Goal: Obtain resource: Obtain resource

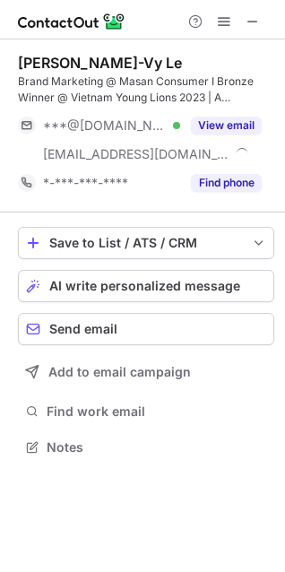
scroll to position [435, 285]
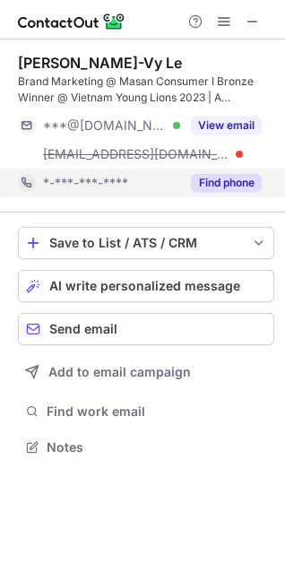
click at [221, 178] on button "Find phone" at bounding box center [226, 183] width 71 height 18
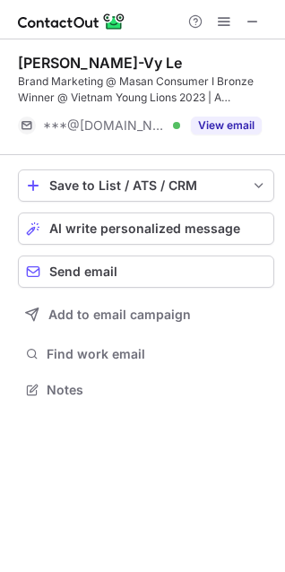
scroll to position [378, 285]
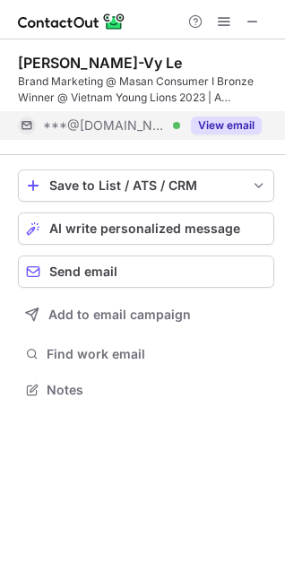
click at [222, 128] on button "View email" at bounding box center [226, 126] width 71 height 18
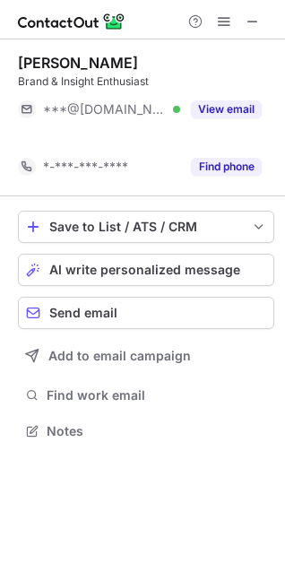
scroll to position [390, 285]
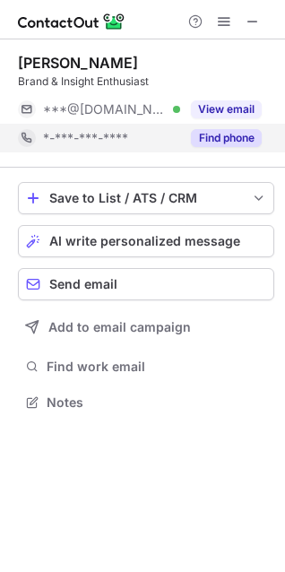
click at [213, 140] on button "Find phone" at bounding box center [226, 138] width 71 height 18
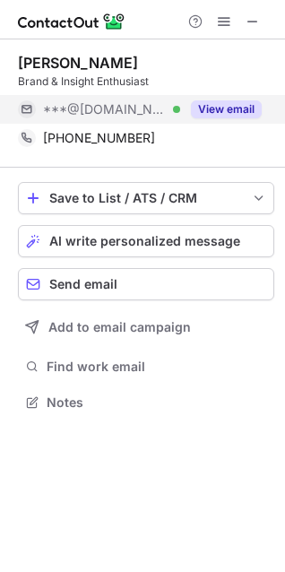
click at [221, 106] on button "View email" at bounding box center [226, 109] width 71 height 18
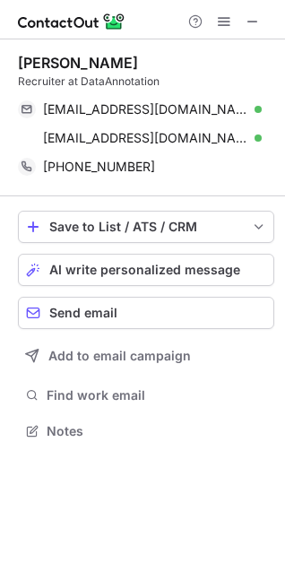
scroll to position [419, 285]
drag, startPoint x: 251, startPoint y: 168, endPoint x: 43, endPoint y: 30, distance: 249.3
click at [251, 169] on span at bounding box center [253, 167] width 14 height 14
click at [0, 0] on html "Help & Support [PERSON_NAME] Recruiter at DataAnnotation [EMAIL_ADDRESS][DOMAIN…" at bounding box center [142, 286] width 285 height 572
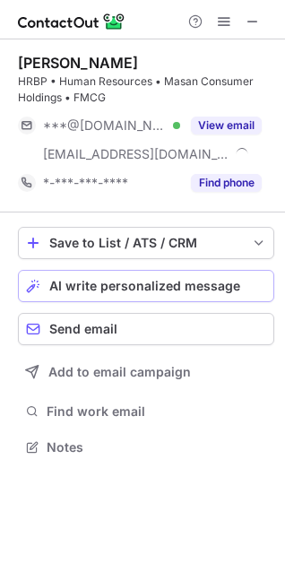
scroll to position [435, 285]
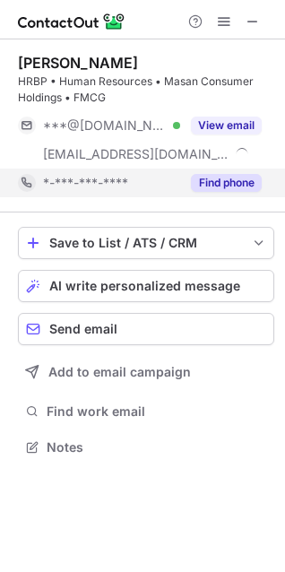
click at [212, 181] on button "Find phone" at bounding box center [226, 183] width 71 height 18
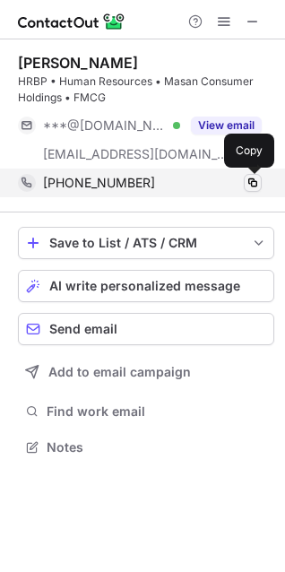
click at [254, 184] on span at bounding box center [253, 183] width 14 height 14
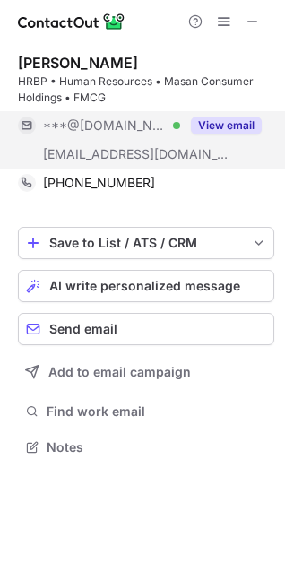
click at [229, 117] on button "View email" at bounding box center [226, 126] width 71 height 18
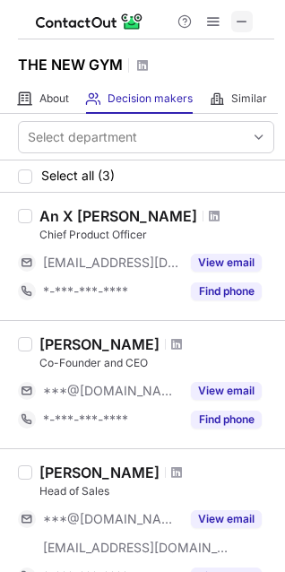
click at [241, 21] on span at bounding box center [242, 21] width 14 height 14
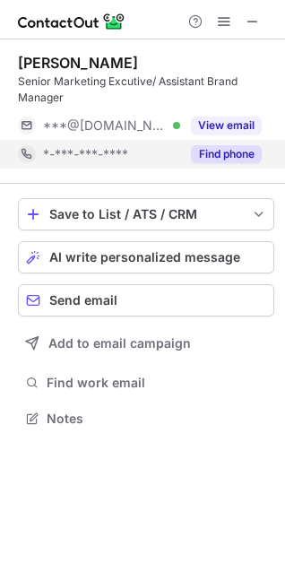
scroll to position [406, 285]
click at [213, 150] on button "Find phone" at bounding box center [226, 154] width 71 height 18
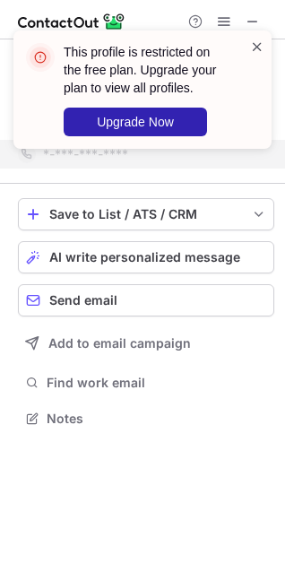
click at [258, 42] on span at bounding box center [257, 47] width 14 height 18
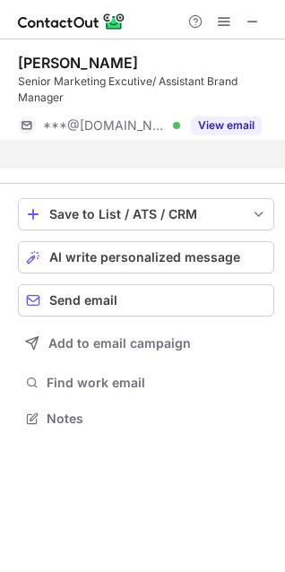
scroll to position [378, 285]
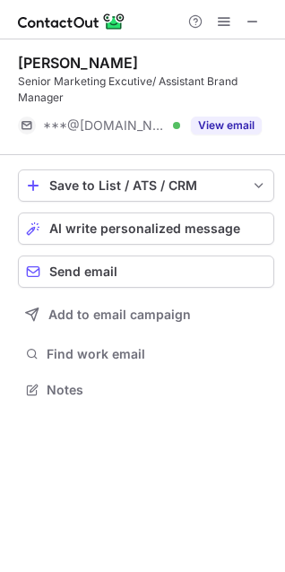
click at [221, 25] on div "This profile is restricted on the free plan. Upgrade your plan to view all prof…" at bounding box center [142, 31] width 287 height 36
click at [222, 28] on span at bounding box center [224, 21] width 14 height 14
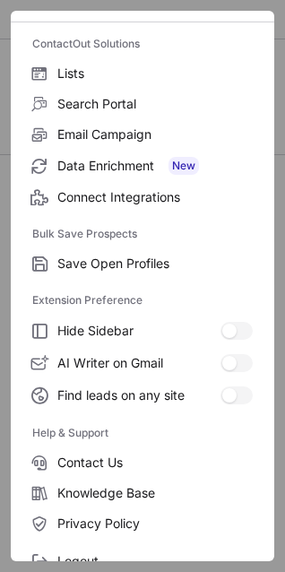
scroll to position [175, 0]
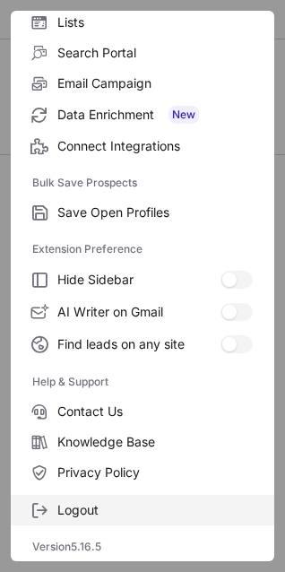
click at [117, 505] on span "Logout" at bounding box center [155, 510] width 196 height 16
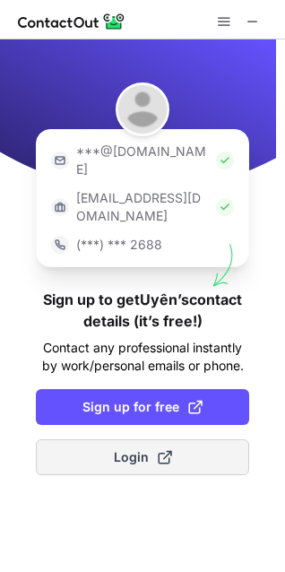
click at [119, 448] on span "Login" at bounding box center [143, 457] width 58 height 18
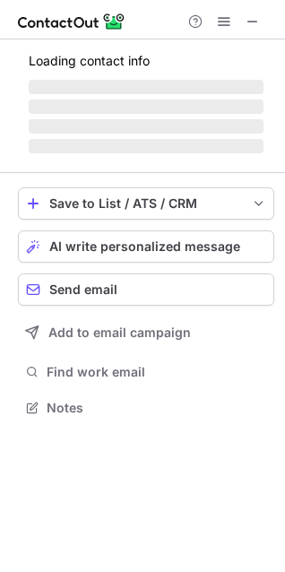
scroll to position [374, 285]
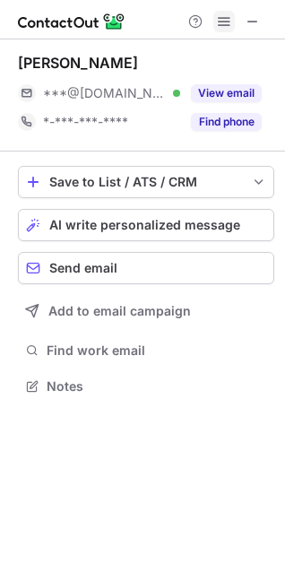
click at [223, 20] on span at bounding box center [224, 21] width 14 height 14
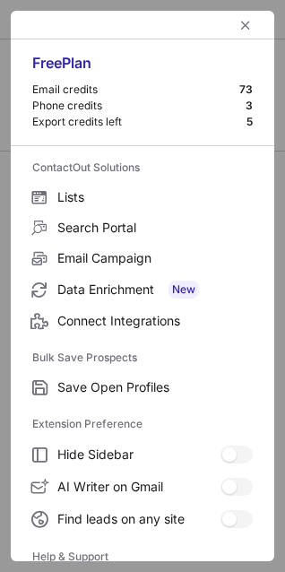
scroll to position [175, 0]
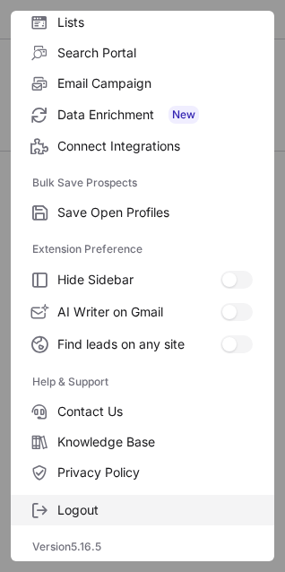
click at [91, 500] on label "Logout" at bounding box center [143, 510] width 264 height 30
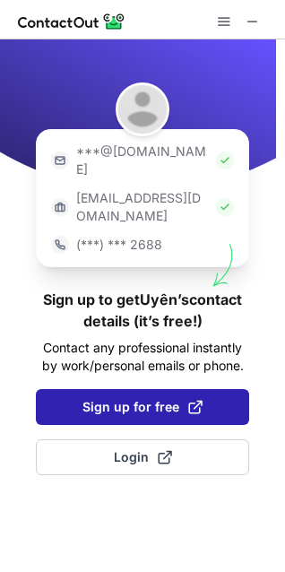
click at [164, 398] on span "Sign up for free" at bounding box center [143, 407] width 120 height 18
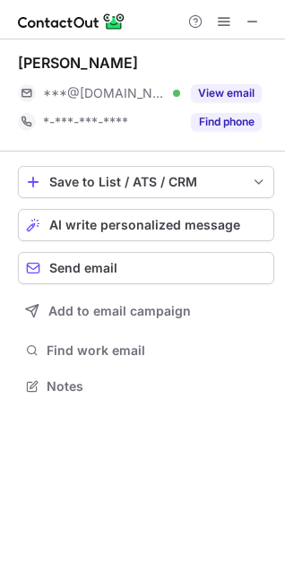
scroll to position [374, 285]
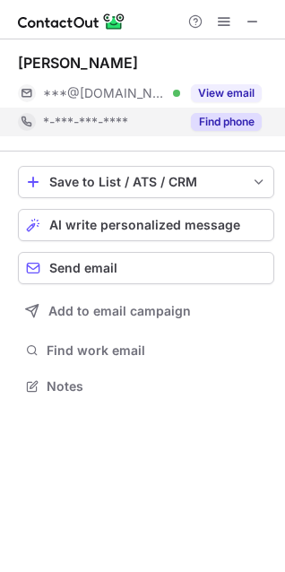
click at [216, 123] on button "Find phone" at bounding box center [226, 122] width 71 height 18
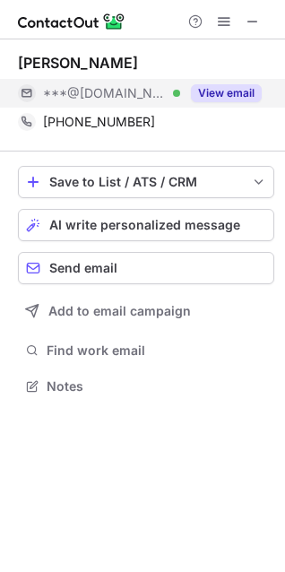
click at [219, 92] on button "View email" at bounding box center [226, 93] width 71 height 18
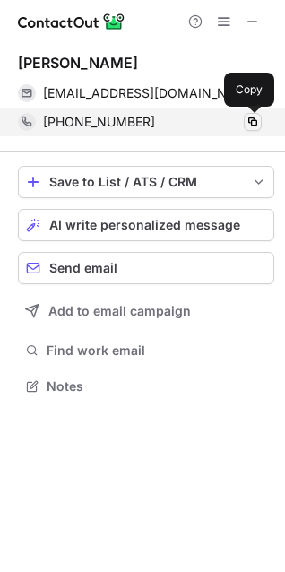
click at [248, 123] on span at bounding box center [253, 122] width 14 height 14
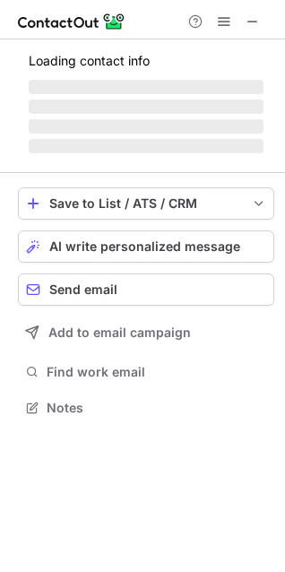
scroll to position [390, 285]
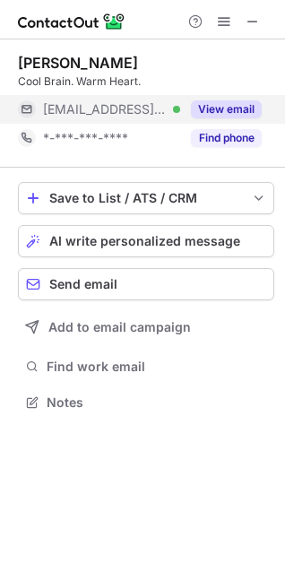
click at [213, 143] on button "Find phone" at bounding box center [226, 138] width 71 height 18
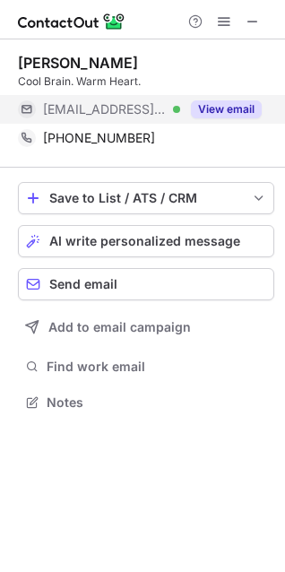
click at [239, 113] on button "View email" at bounding box center [226, 109] width 71 height 18
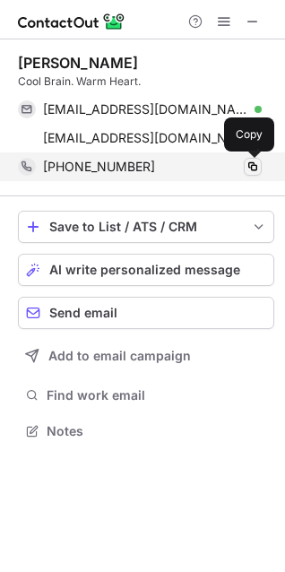
click at [253, 171] on span at bounding box center [253, 167] width 14 height 14
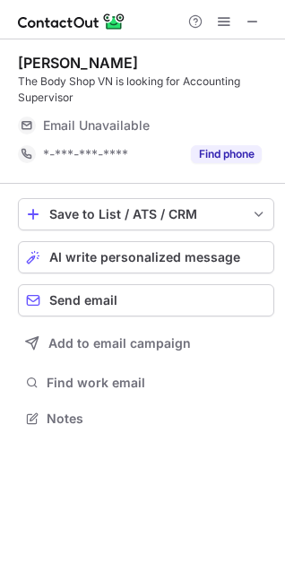
scroll to position [406, 285]
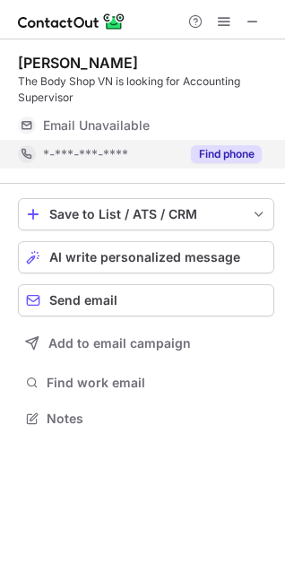
click at [239, 152] on button "Find phone" at bounding box center [226, 154] width 71 height 18
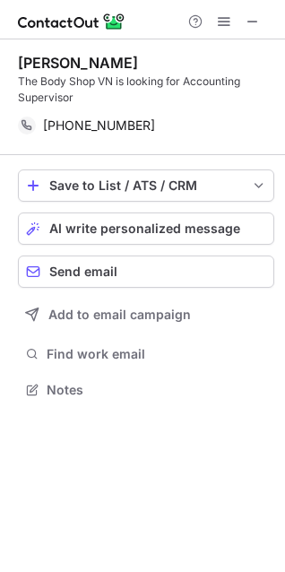
scroll to position [378, 285]
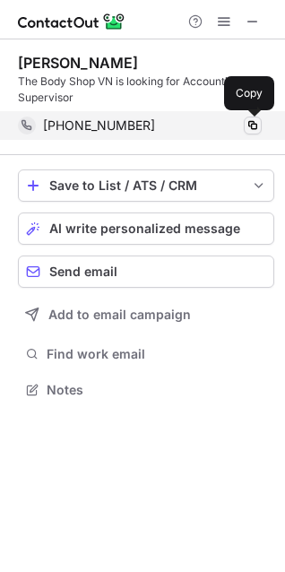
click at [255, 123] on span at bounding box center [253, 125] width 14 height 14
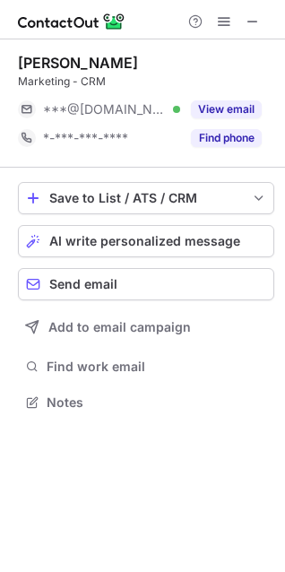
scroll to position [390, 285]
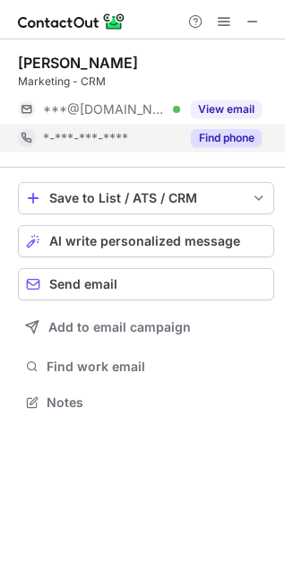
click at [212, 138] on button "Find phone" at bounding box center [226, 138] width 71 height 18
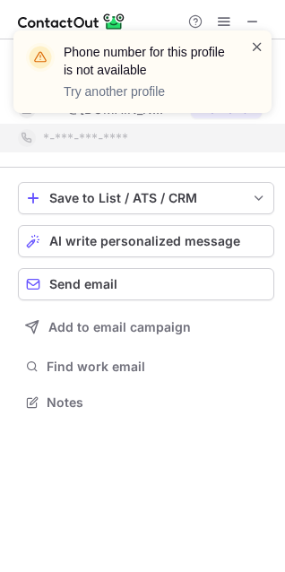
click at [264, 48] on span at bounding box center [257, 47] width 14 height 18
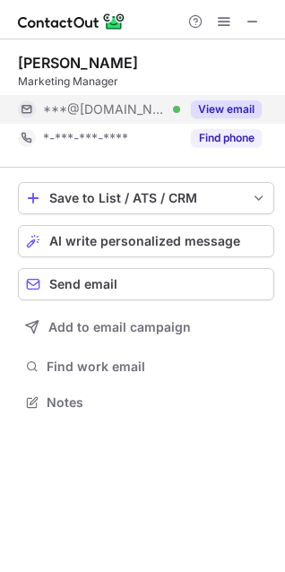
drag, startPoint x: 224, startPoint y: 135, endPoint x: 248, endPoint y: 114, distance: 31.8
click at [224, 134] on button "Find phone" at bounding box center [226, 138] width 71 height 18
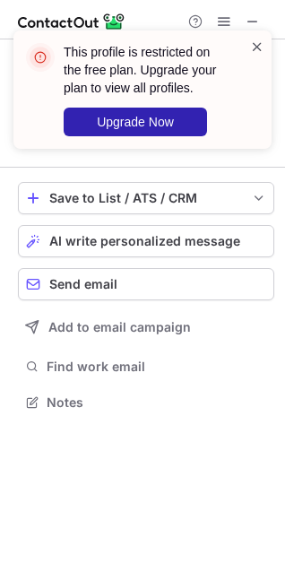
click at [256, 43] on span at bounding box center [257, 47] width 14 height 18
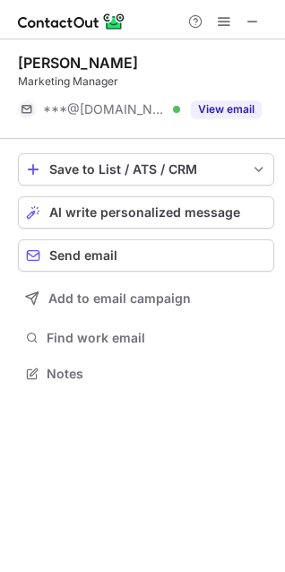
scroll to position [361, 285]
click at [228, 29] on span at bounding box center [224, 21] width 14 height 14
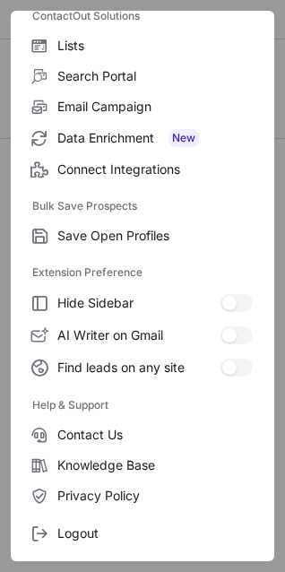
scroll to position [175, 0]
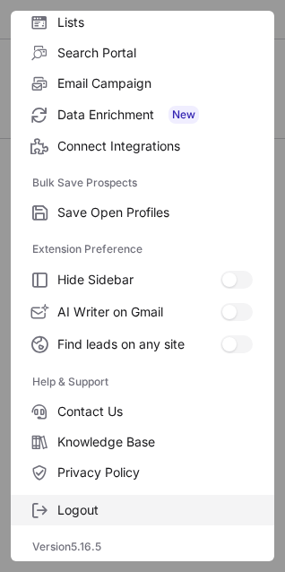
click at [95, 507] on span "Logout" at bounding box center [155, 510] width 196 height 16
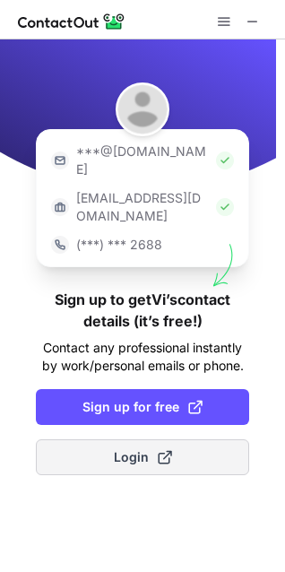
click at [127, 439] on button "Login" at bounding box center [142, 457] width 213 height 36
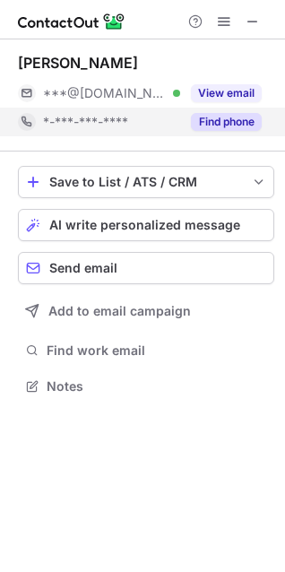
scroll to position [374, 285]
click at [213, 125] on button "Find phone" at bounding box center [226, 122] width 71 height 18
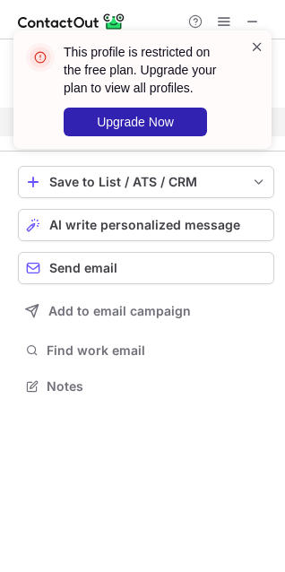
click at [255, 46] on span at bounding box center [257, 47] width 14 height 18
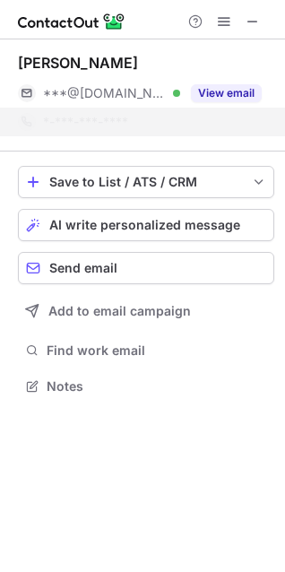
click at [220, 27] on div "This profile is restricted on the free plan. Upgrade your plan to view all prof…" at bounding box center [142, 97] width 287 height 169
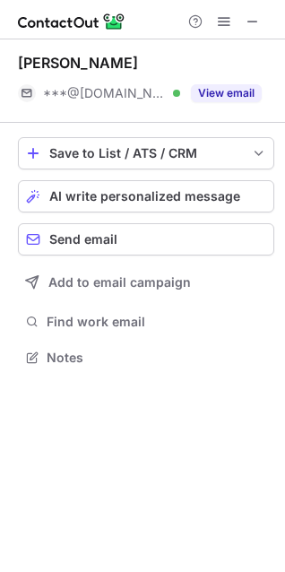
scroll to position [345, 285]
click at [220, 26] on span at bounding box center [224, 21] width 14 height 14
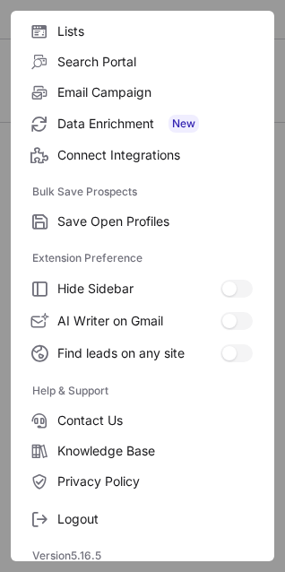
scroll to position [175, 0]
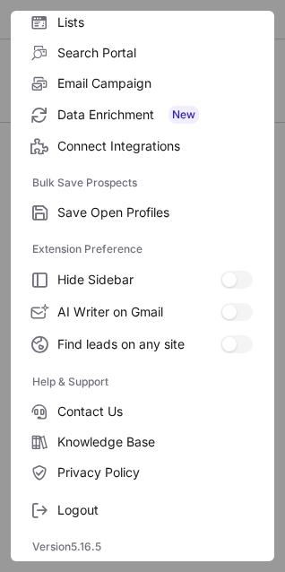
click at [121, 494] on div "Logout" at bounding box center [143, 507] width 264 height 38
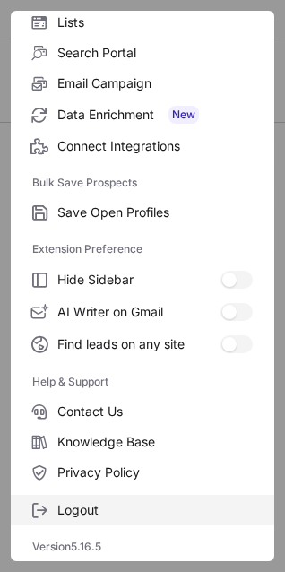
click at [113, 501] on label "Logout" at bounding box center [143, 510] width 264 height 30
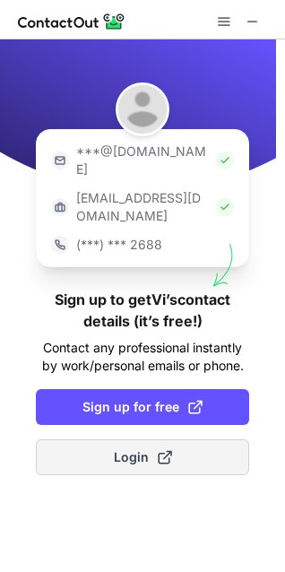
click at [109, 439] on button "Login" at bounding box center [142, 457] width 213 height 36
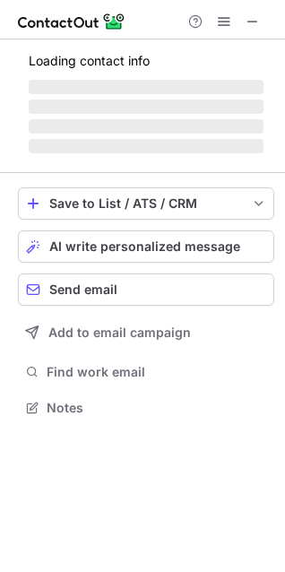
scroll to position [374, 285]
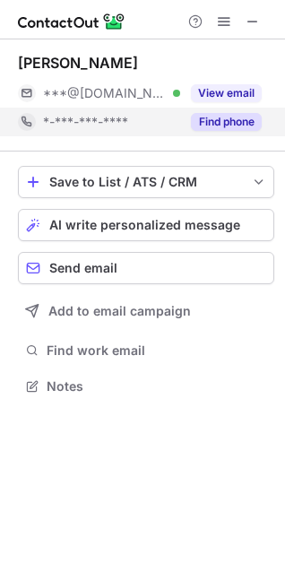
click at [232, 114] on button "Find phone" at bounding box center [226, 122] width 71 height 18
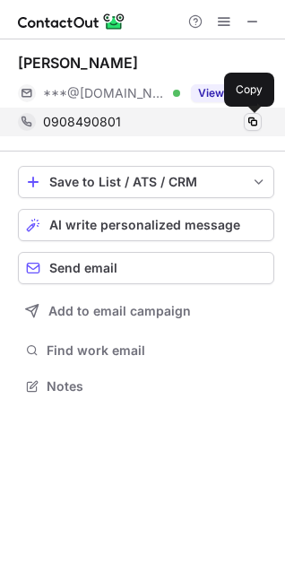
click at [248, 119] on span at bounding box center [253, 122] width 14 height 14
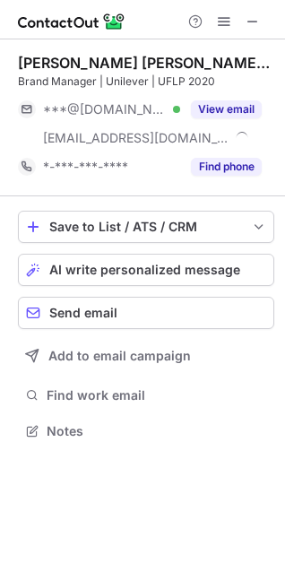
scroll to position [419, 285]
click at [211, 154] on div "Find phone" at bounding box center [221, 166] width 82 height 29
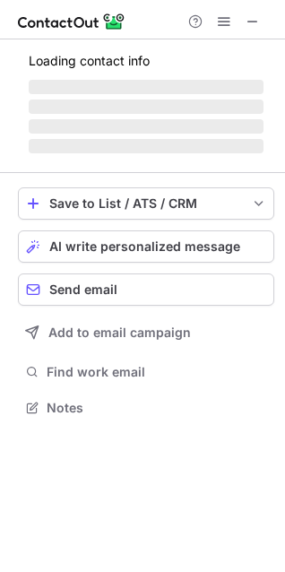
scroll to position [390, 285]
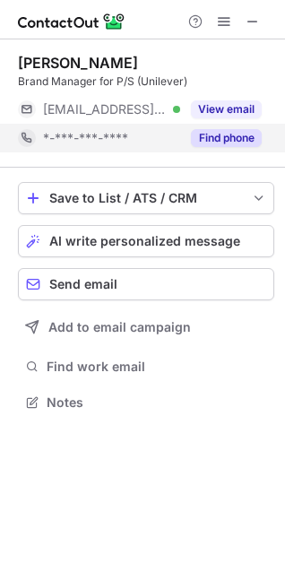
click at [217, 132] on button "Find phone" at bounding box center [226, 138] width 71 height 18
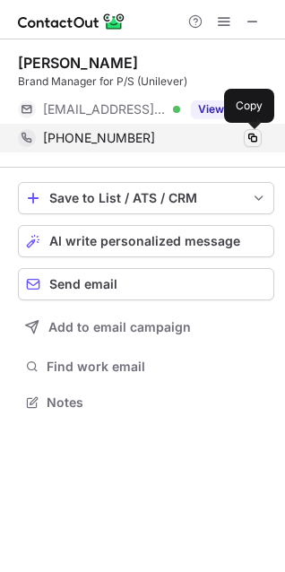
click at [247, 136] on span at bounding box center [253, 138] width 14 height 14
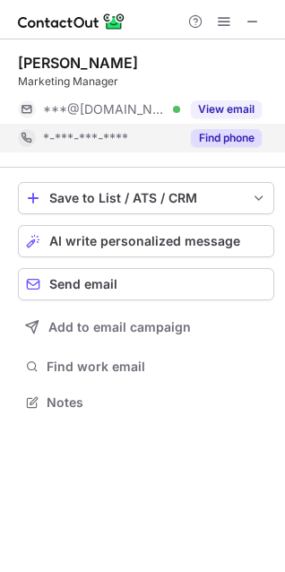
click at [222, 129] on button "Find phone" at bounding box center [226, 138] width 71 height 18
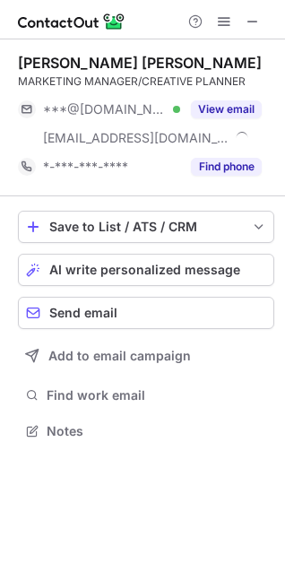
scroll to position [419, 285]
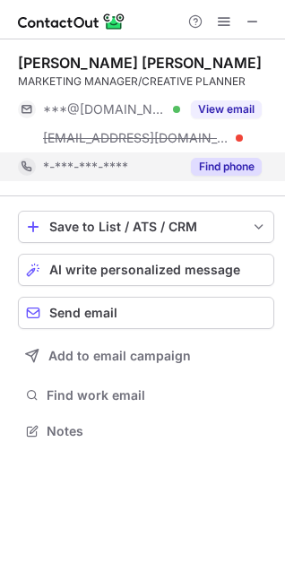
click at [225, 172] on button "Find phone" at bounding box center [226, 167] width 71 height 18
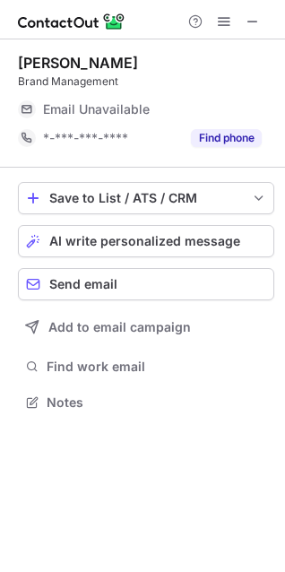
scroll to position [390, 285]
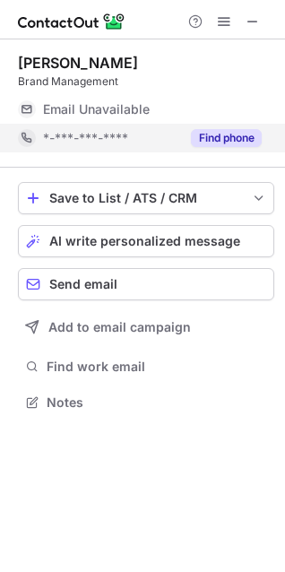
click at [232, 141] on button "Find phone" at bounding box center [226, 138] width 71 height 18
click at [214, 142] on button "Find phone" at bounding box center [226, 138] width 71 height 18
click at [212, 138] on button "Find phone" at bounding box center [226, 138] width 71 height 18
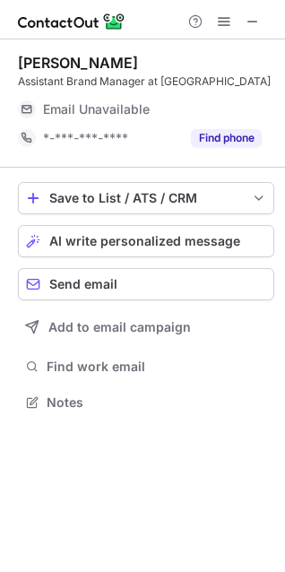
click at [227, 135] on button "Find phone" at bounding box center [226, 138] width 71 height 18
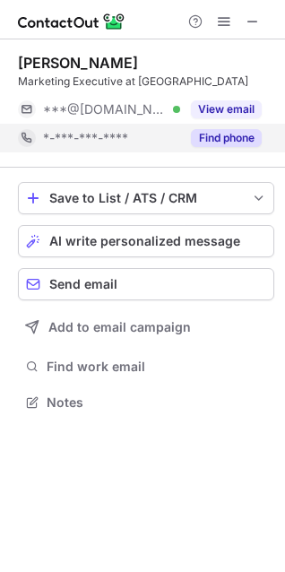
click at [239, 136] on button "Find phone" at bounding box center [226, 138] width 71 height 18
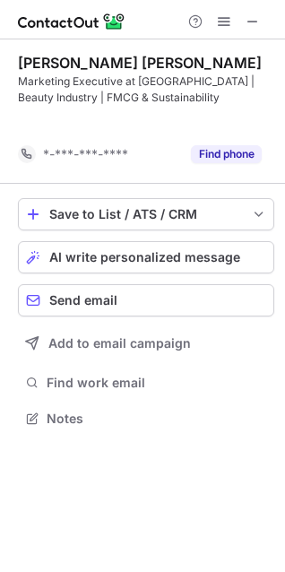
scroll to position [378, 285]
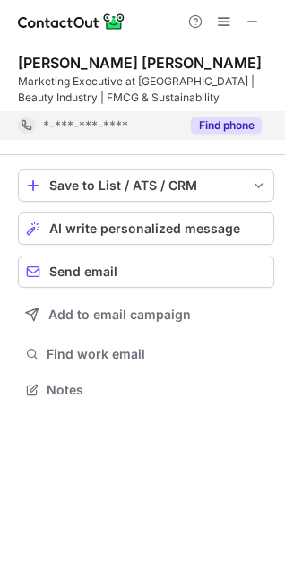
click at [229, 122] on button "Find phone" at bounding box center [226, 126] width 71 height 18
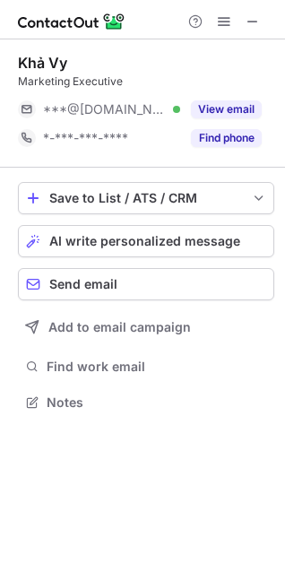
scroll to position [390, 285]
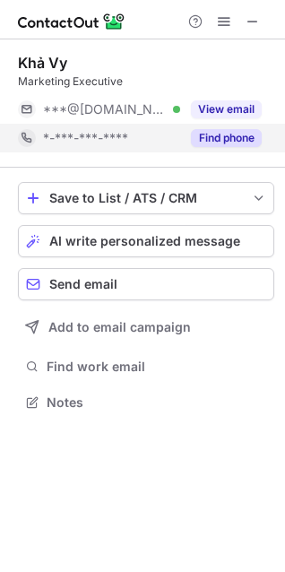
click at [219, 133] on button "Find phone" at bounding box center [226, 138] width 71 height 18
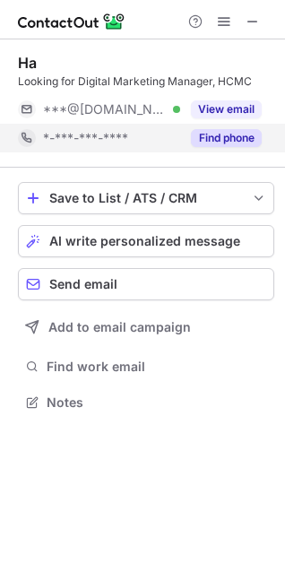
click at [224, 136] on button "Find phone" at bounding box center [226, 138] width 71 height 18
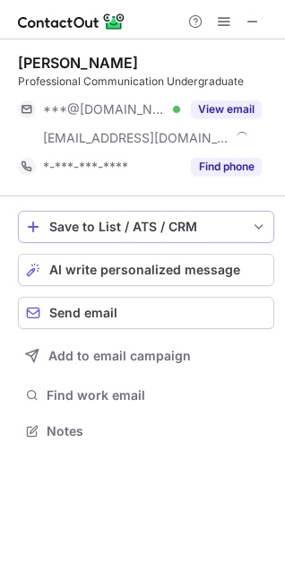
scroll to position [419, 285]
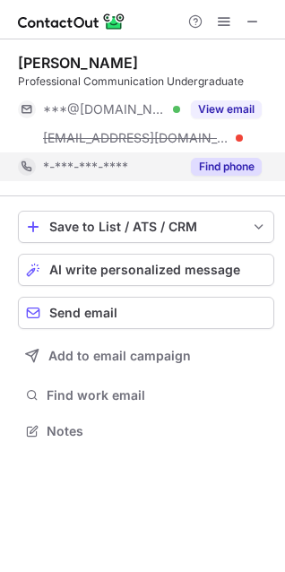
click at [203, 162] on button "Find phone" at bounding box center [226, 167] width 71 height 18
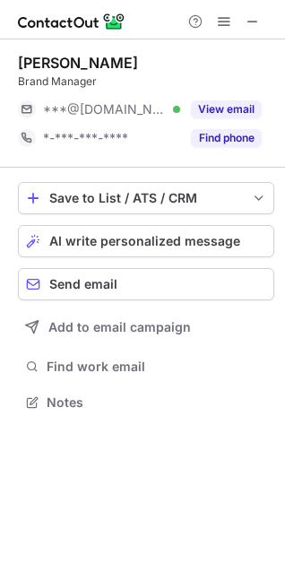
scroll to position [390, 285]
click at [245, 142] on button "Find phone" at bounding box center [226, 138] width 71 height 18
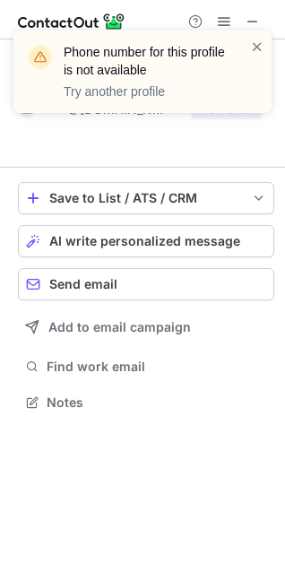
scroll to position [361, 285]
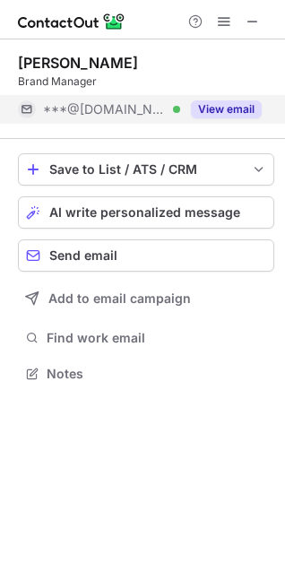
click at [221, 117] on button "View email" at bounding box center [226, 109] width 71 height 18
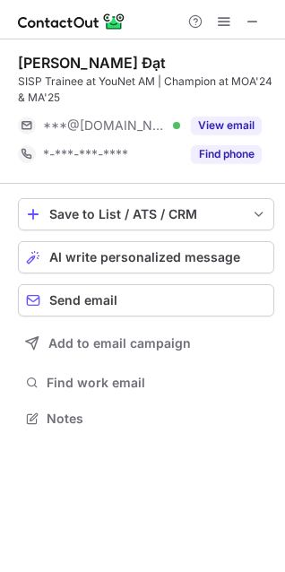
scroll to position [406, 285]
